Goal: Task Accomplishment & Management: Complete application form

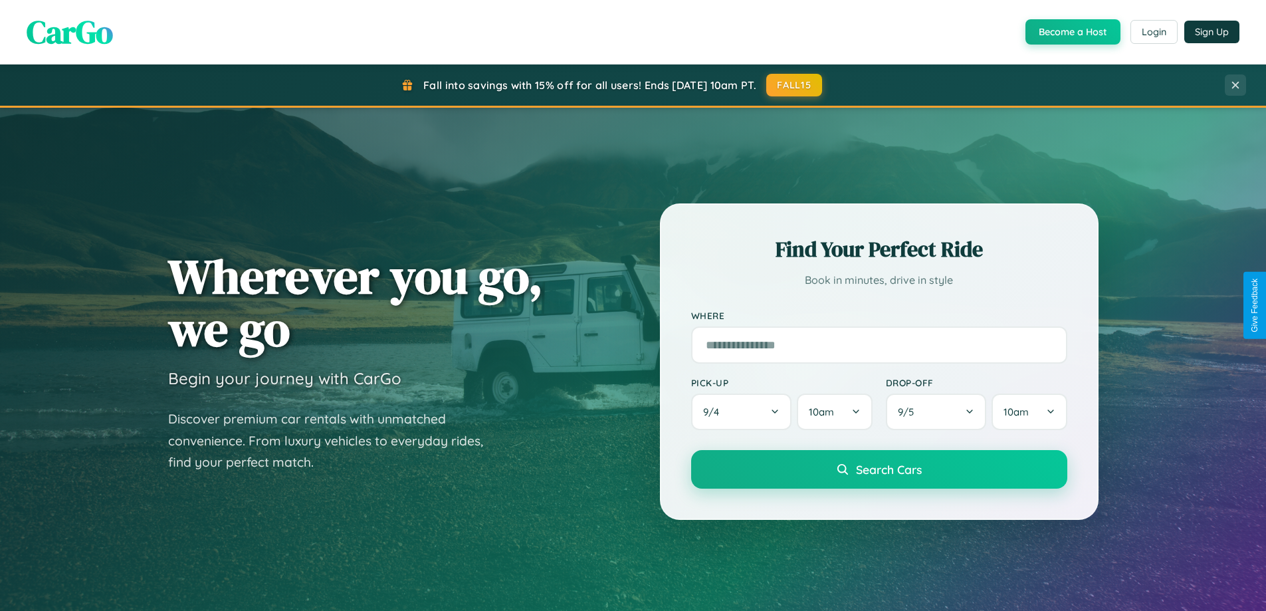
scroll to position [2557, 0]
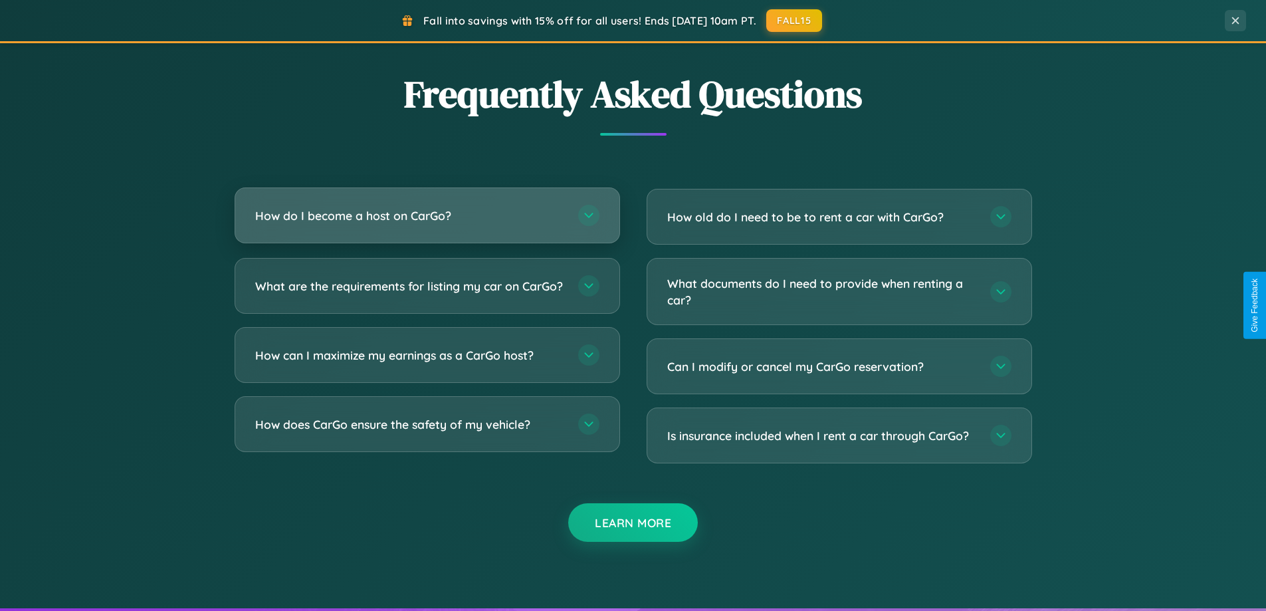
click at [427, 217] on h3 "How do I become a host on CarGo?" at bounding box center [410, 215] width 310 height 17
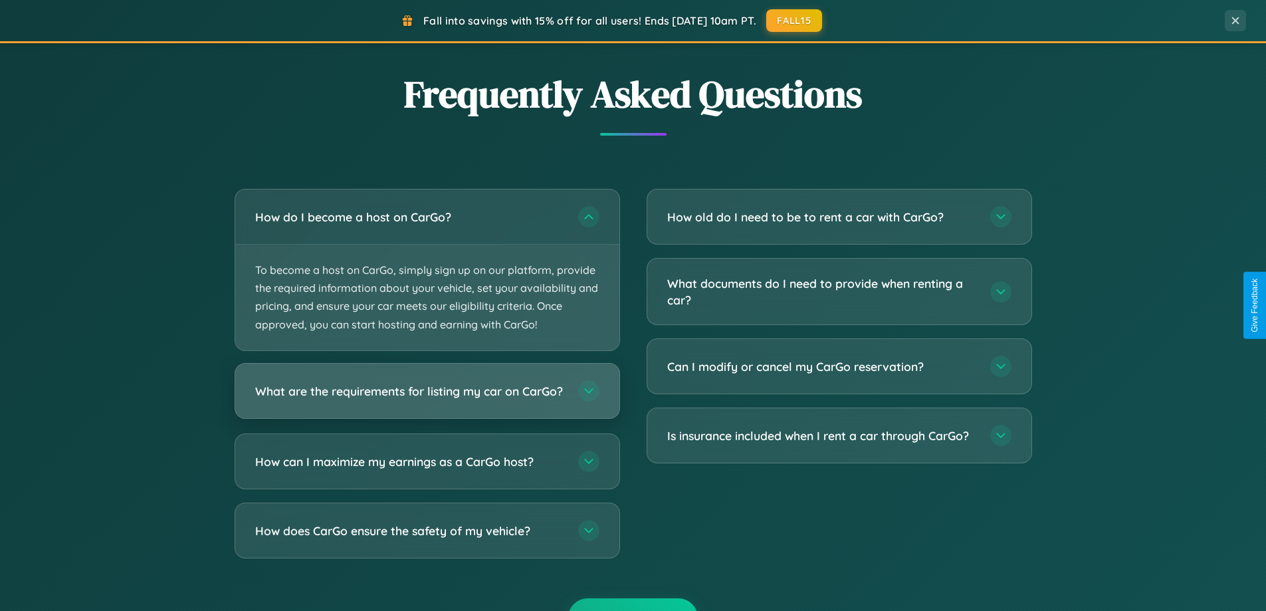
click at [427, 397] on h3 "What are the requirements for listing my car on CarGo?" at bounding box center [410, 390] width 310 height 17
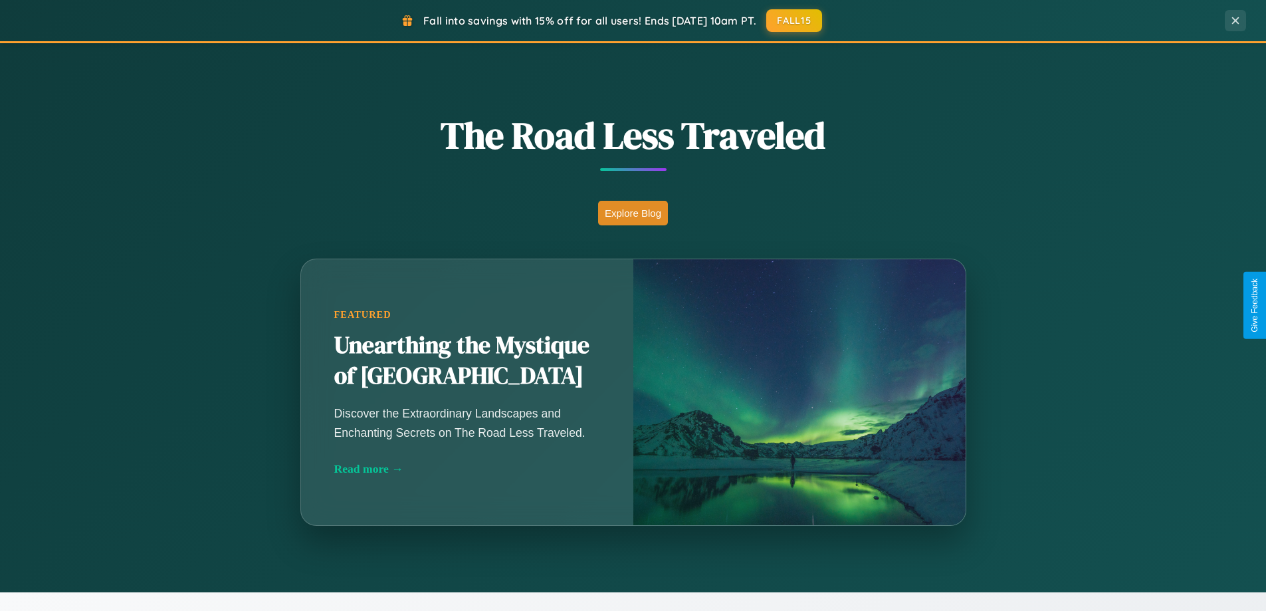
scroll to position [914, 0]
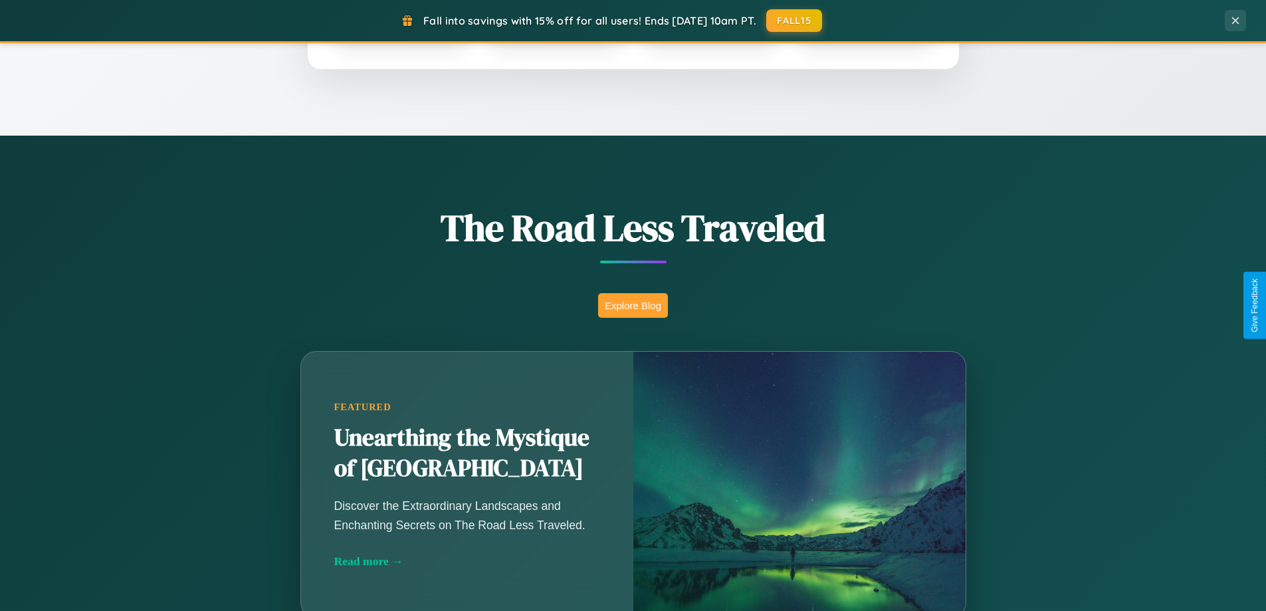
click at [633, 305] on button "Explore Blog" at bounding box center [633, 305] width 70 height 25
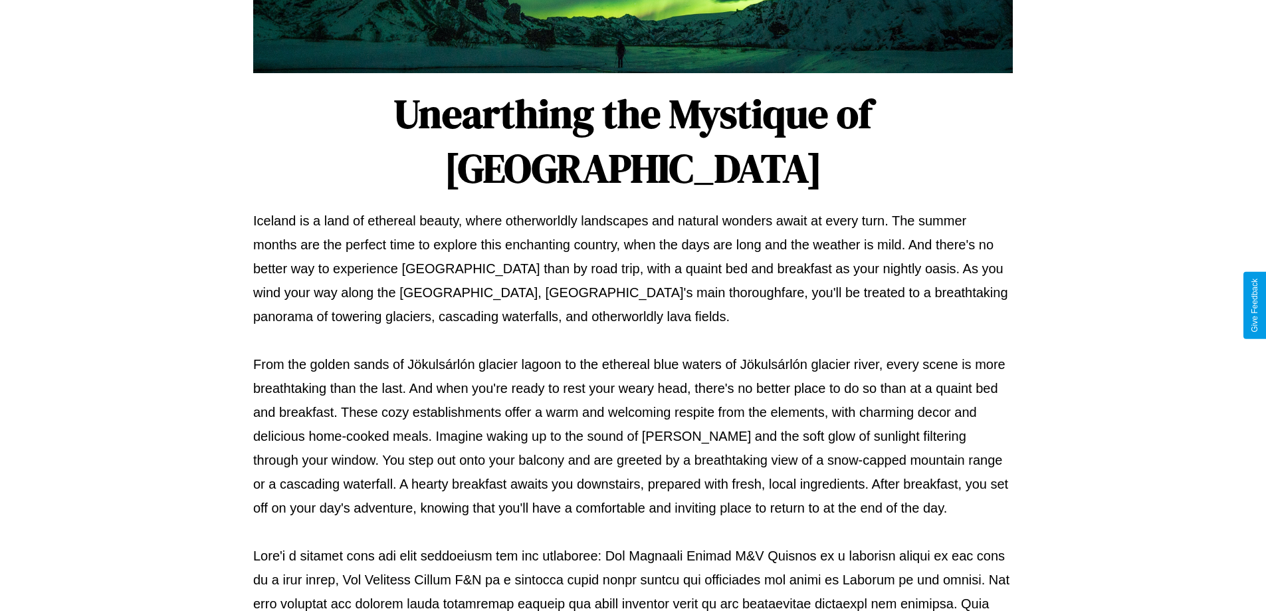
scroll to position [430, 0]
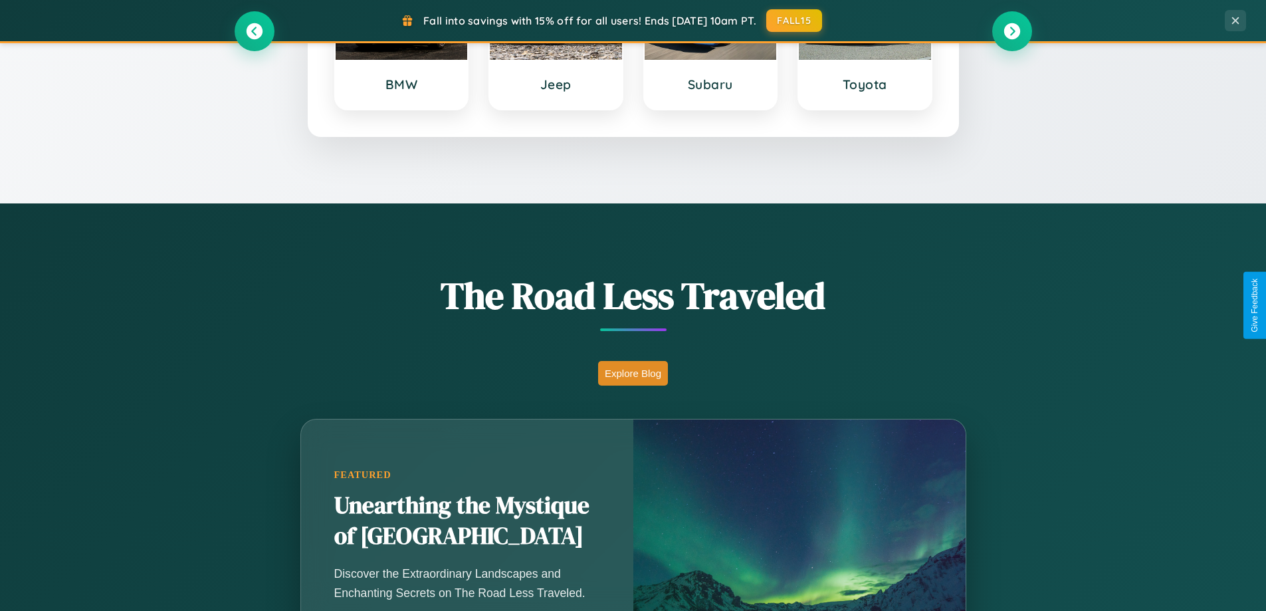
scroll to position [573, 0]
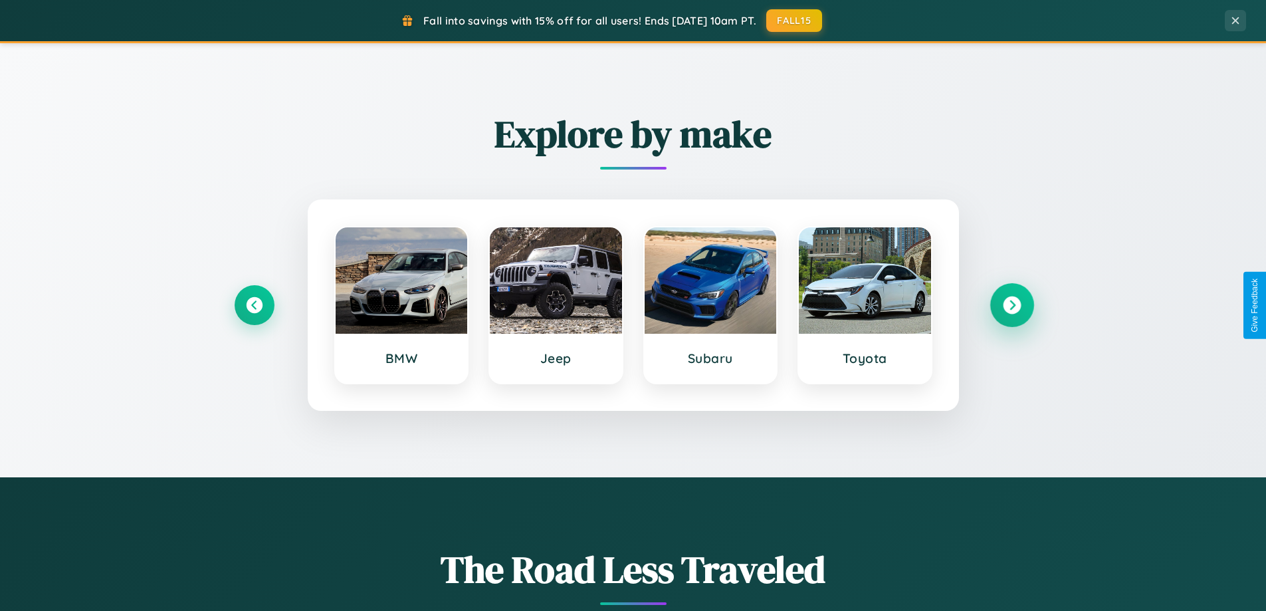
click at [1011, 305] on icon at bounding box center [1012, 305] width 18 height 18
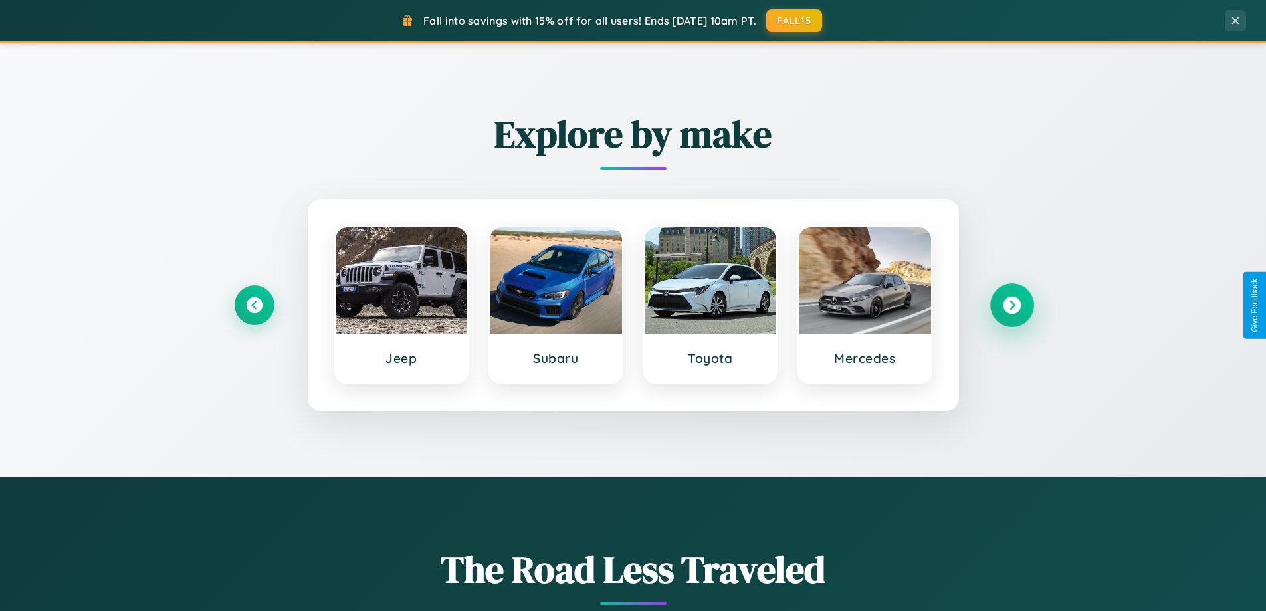
click at [1011, 305] on icon at bounding box center [1012, 305] width 18 height 18
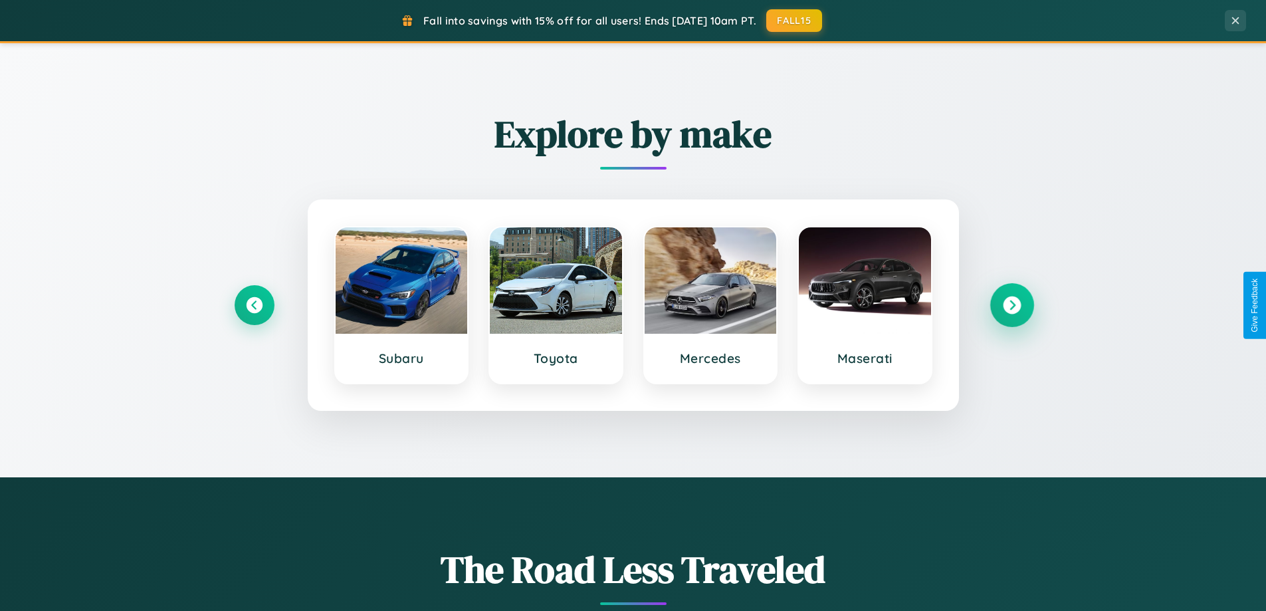
click at [1011, 305] on icon at bounding box center [1012, 305] width 18 height 18
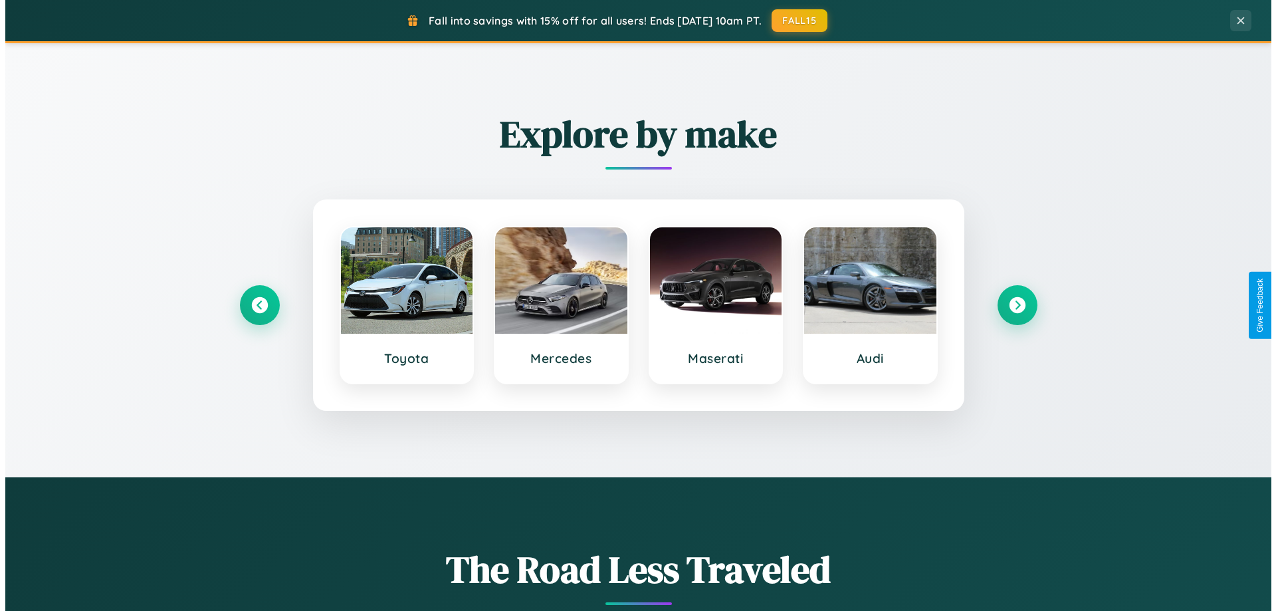
scroll to position [0, 0]
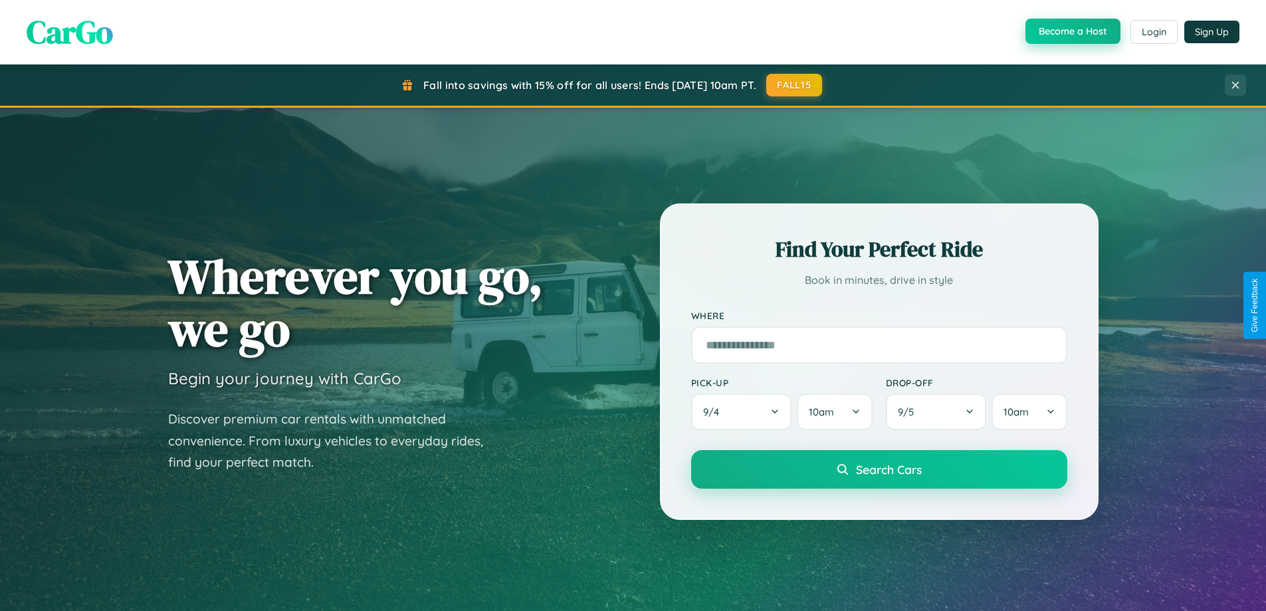
click at [1071, 32] on button "Become a Host" at bounding box center [1072, 31] width 95 height 25
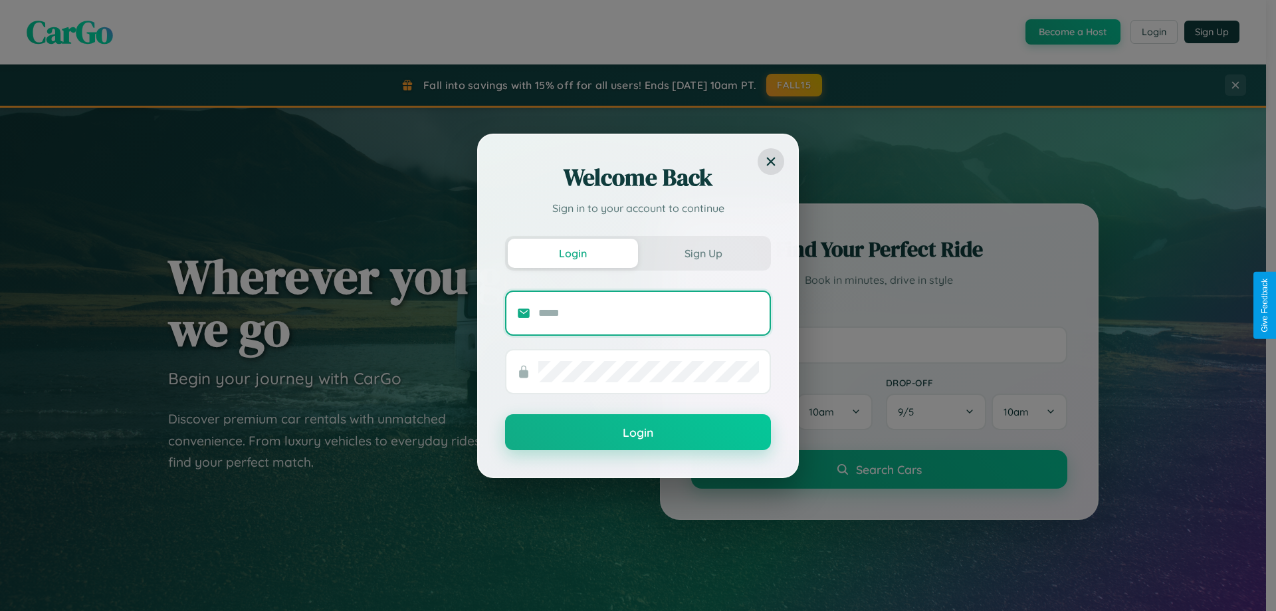
click at [649, 312] on input "text" at bounding box center [648, 312] width 221 height 21
type input "**********"
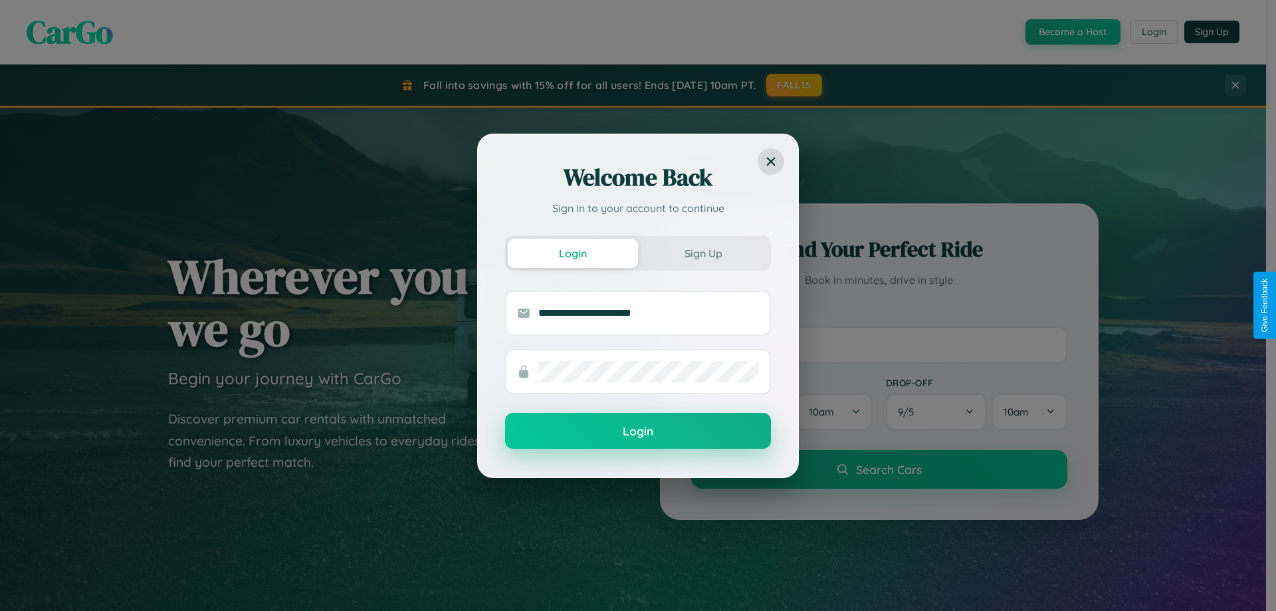
click at [638, 431] on button "Login" at bounding box center [638, 431] width 266 height 36
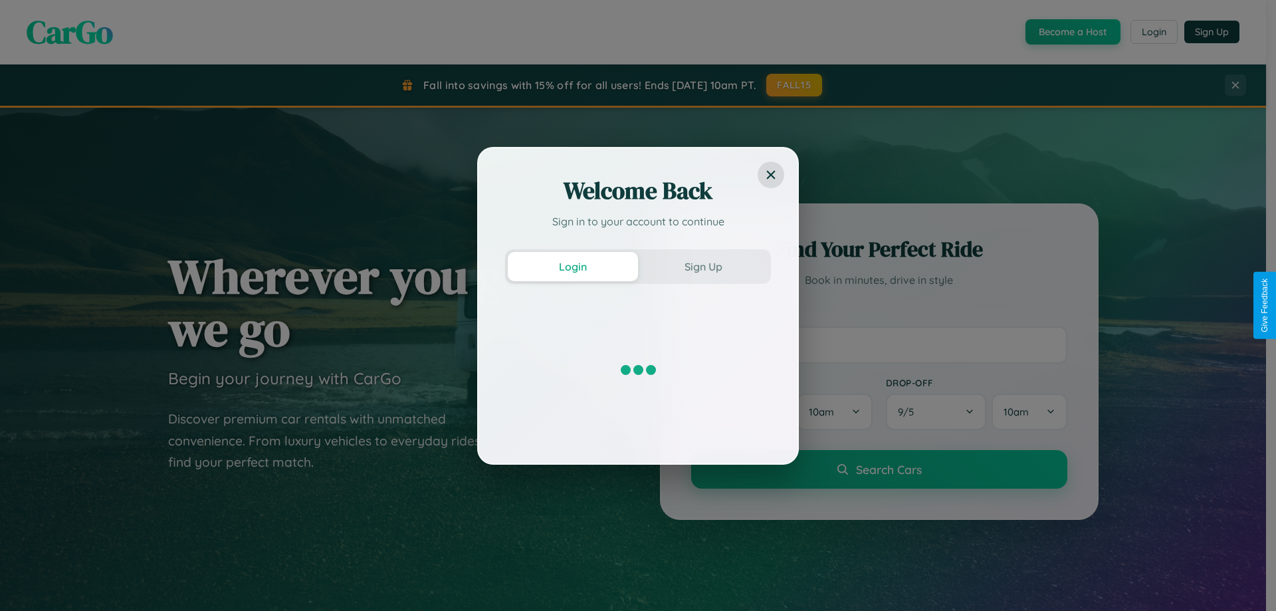
click at [1071, 32] on div "Welcome Back Sign in to your account to continue Login Sign Up" at bounding box center [638, 305] width 1276 height 611
